Goal: Navigation & Orientation: Understand site structure

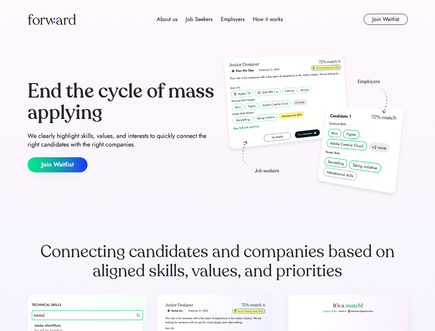
click at [217, 165] on div "End the cycle of mass applying We clearly highlight skills, values, and interes…" at bounding box center [218, 126] width 380 height 148
click at [218, 19] on div "About us Job Seekers Employers How it works" at bounding box center [220, 19] width 272 height 8
click at [52, 19] on img at bounding box center [52, 19] width 48 height 11
click at [220, 19] on div "About us Job Seekers Employers How it works" at bounding box center [220, 19] width 272 height 8
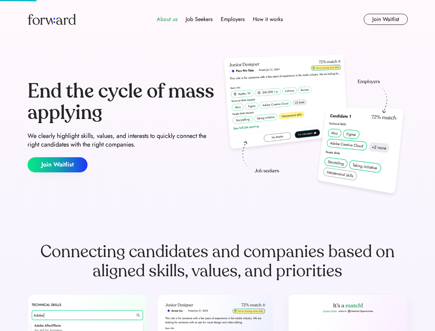
click at [167, 19] on div "About us" at bounding box center [167, 19] width 21 height 8
click at [199, 19] on div "Job Seekers" at bounding box center [199, 19] width 27 height 8
click at [233, 19] on div "Employers" at bounding box center [233, 19] width 24 height 8
